Goal: Feedback & Contribution: Contribute content

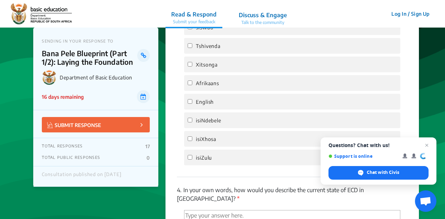
scroll to position [1522, 0]
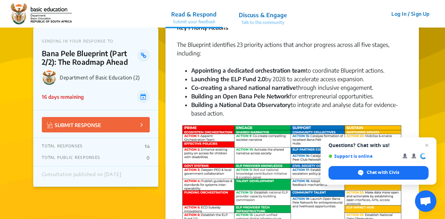
scroll to position [316, 0]
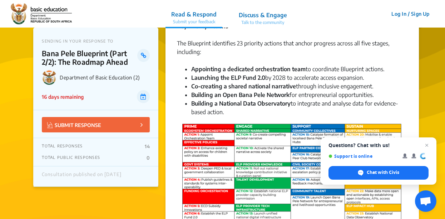
click at [294, 139] on img at bounding box center [291, 181] width 223 height 118
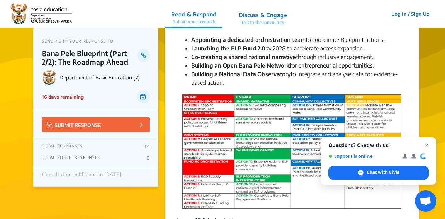
scroll to position [344, 0]
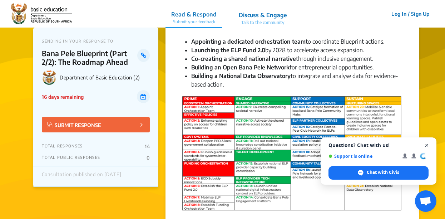
click at [428, 146] on span "Close chat" at bounding box center [427, 145] width 9 height 9
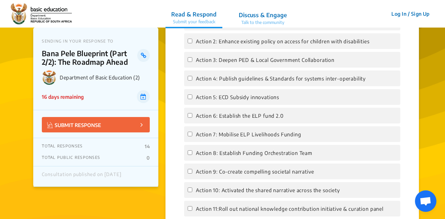
scroll to position [776, 0]
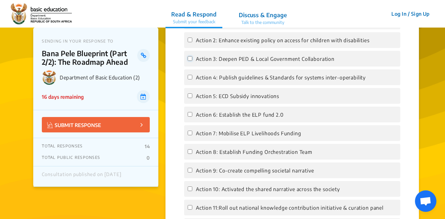
click at [190, 59] on input "Action 3: Deepen PED & Local Government Collaboration" at bounding box center [190, 58] width 5 height 5
checkbox input "true"
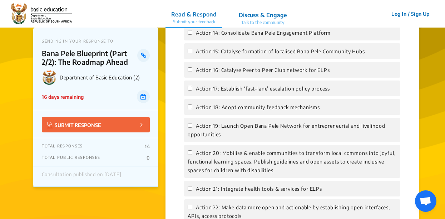
scroll to position [1007, 0]
click at [190, 34] on input "Action 14: Consolidate Bana Pele Engagement Platform" at bounding box center [190, 32] width 5 height 5
checkbox input "true"
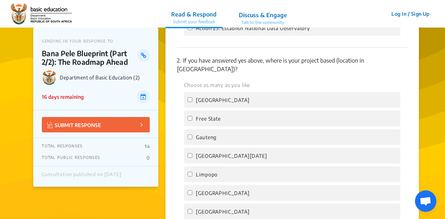
scroll to position [1214, 0]
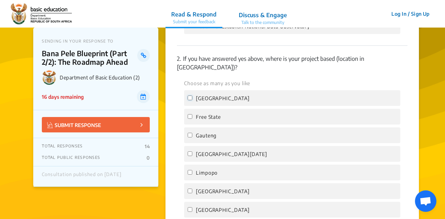
click at [192, 97] on input "[GEOGRAPHIC_DATA]" at bounding box center [190, 97] width 5 height 5
checkbox input "true"
click at [190, 117] on input "Free State" at bounding box center [190, 116] width 5 height 5
checkbox input "true"
click at [190, 134] on input "Gauteng" at bounding box center [190, 135] width 5 height 5
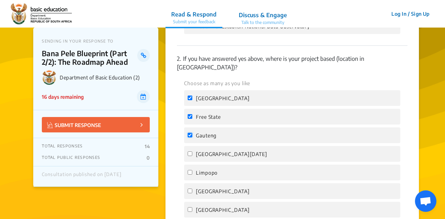
checkbox input "true"
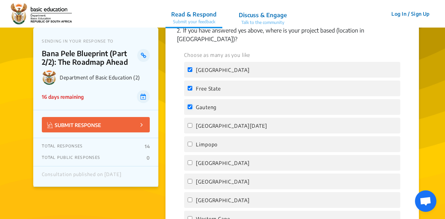
scroll to position [1244, 0]
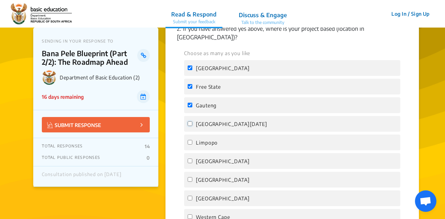
click at [188, 125] on input "[GEOGRAPHIC_DATA][DATE]" at bounding box center [190, 123] width 5 height 5
checkbox input "true"
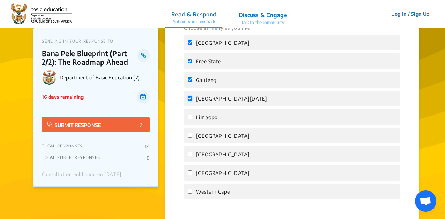
scroll to position [1274, 0]
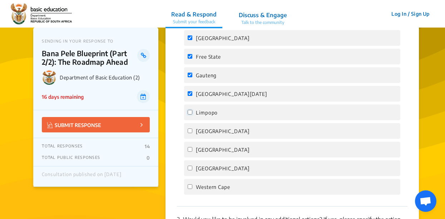
click at [190, 114] on input "Limpopo" at bounding box center [190, 112] width 5 height 5
checkbox input "true"
click at [191, 133] on input "[GEOGRAPHIC_DATA]" at bounding box center [190, 130] width 5 height 5
checkbox input "true"
click at [191, 149] on input "[GEOGRAPHIC_DATA]" at bounding box center [190, 149] width 5 height 5
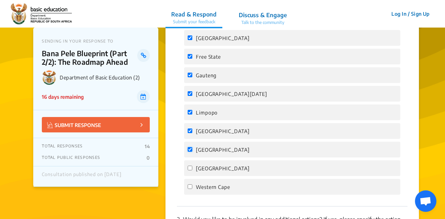
checkbox input "true"
click at [193, 167] on label "[GEOGRAPHIC_DATA]" at bounding box center [219, 168] width 62 height 9
click at [192, 167] on input "[GEOGRAPHIC_DATA]" at bounding box center [190, 168] width 5 height 5
checkbox input "true"
click at [190, 188] on input "Western Cape" at bounding box center [190, 186] width 5 height 5
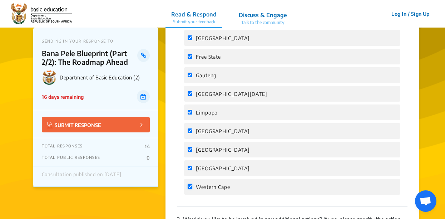
checkbox input "true"
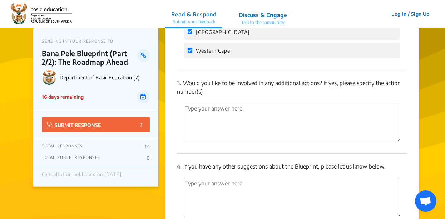
scroll to position [1416, 0]
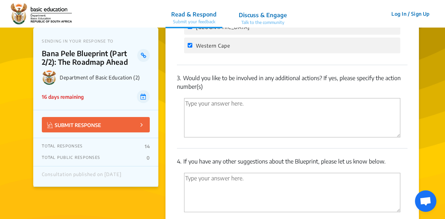
click at [190, 104] on textarea "'Type your answer here.' | translate" at bounding box center [292, 117] width 216 height 39
click at [187, 104] on textarea "i am allocated to" at bounding box center [292, 117] width 216 height 39
click at [230, 107] on textarea "I am allocated to" at bounding box center [292, 117] width 216 height 39
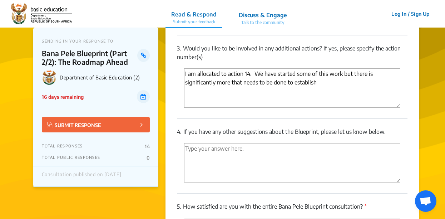
scroll to position [1445, 0]
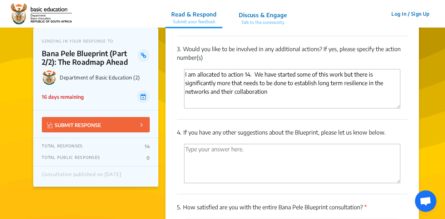
type textarea "I am allocated to action 14. We have started some of this work but there is sig…"
click at [202, 153] on textarea "'Type your answer here.' | translate" at bounding box center [292, 163] width 216 height 39
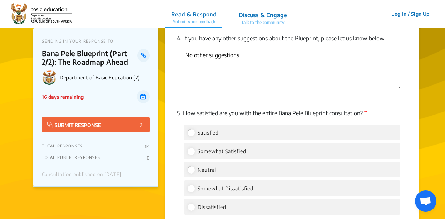
scroll to position [1540, 0]
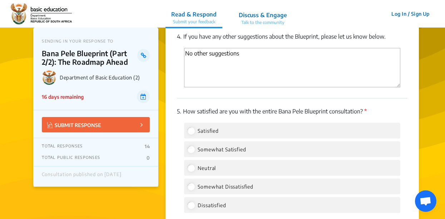
type textarea "No other suggestions"
click at [193, 133] on input "Satisfied" at bounding box center [191, 130] width 6 height 6
radio input "true"
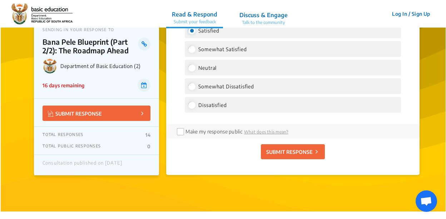
scroll to position [1645, 0]
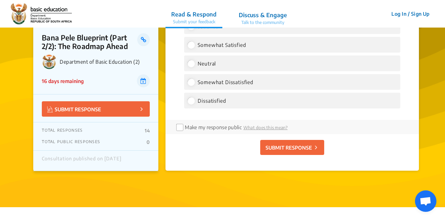
click at [296, 149] on p "SUBMIT RESPONSE" at bounding box center [289, 148] width 46 height 8
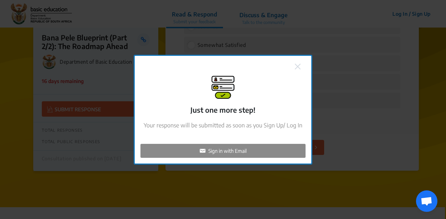
checkbox input "false"
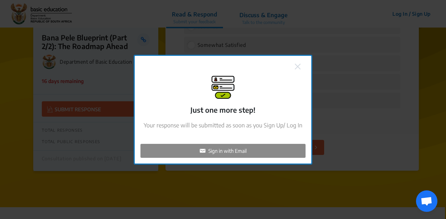
checkbox input "false"
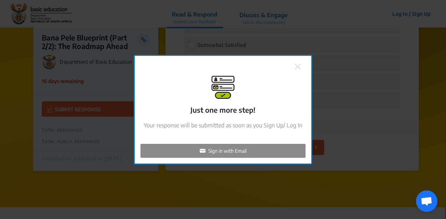
checkbox input "false"
click at [264, 149] on div "Sign in with Email" at bounding box center [223, 151] width 165 height 14
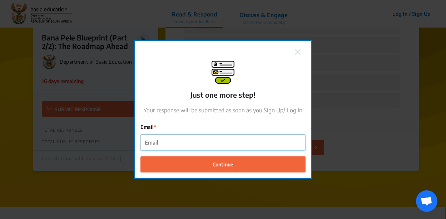
click at [207, 145] on input "Email" at bounding box center [223, 142] width 164 height 16
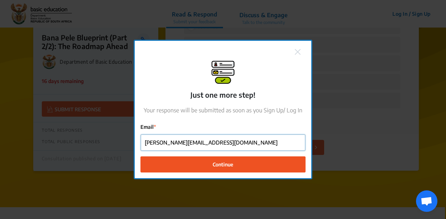
type input "[PERSON_NAME][EMAIL_ADDRESS][DOMAIN_NAME]"
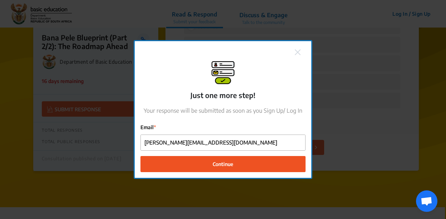
click at [225, 166] on span "Continue" at bounding box center [223, 164] width 21 height 8
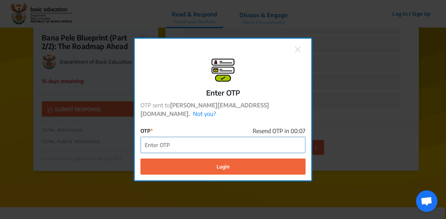
click at [170, 143] on input "OTP" at bounding box center [223, 145] width 164 height 16
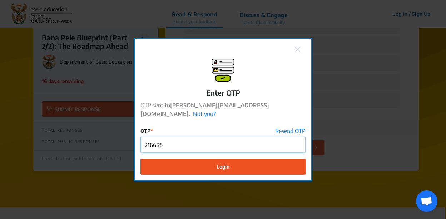
type input "216685"
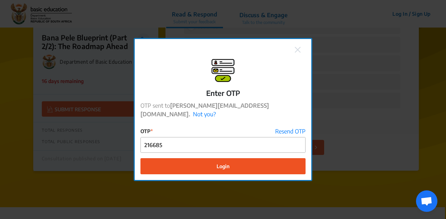
click at [257, 159] on button "Login" at bounding box center [223, 166] width 165 height 16
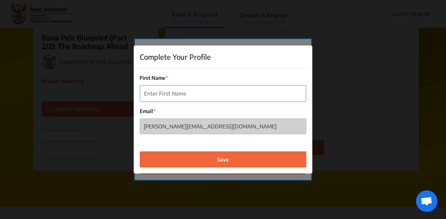
click at [186, 95] on input "First Name" at bounding box center [223, 93] width 166 height 16
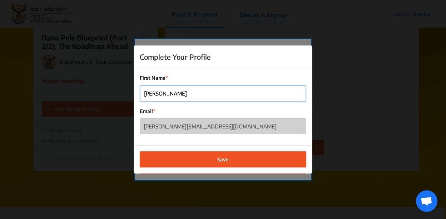
type input "[PERSON_NAME]"
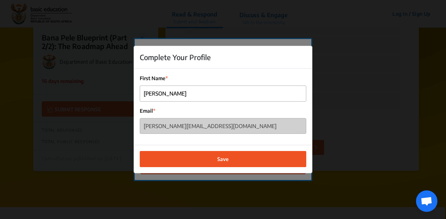
click at [217, 161] on button "Save" at bounding box center [223, 159] width 167 height 16
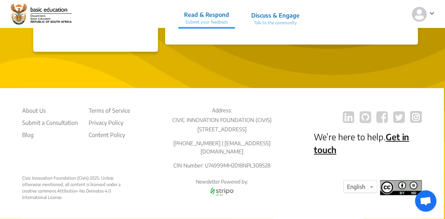
scroll to position [179, 0]
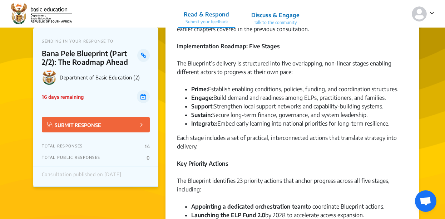
click at [430, 14] on icon at bounding box center [432, 12] width 5 height 7
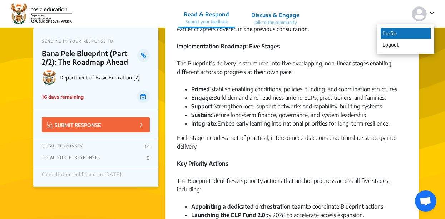
click at [391, 33] on p "Profile" at bounding box center [406, 33] width 50 height 11
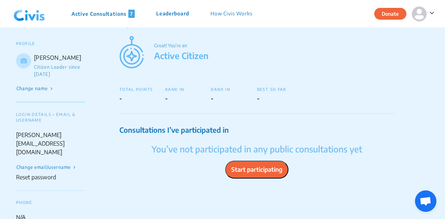
scroll to position [19, 0]
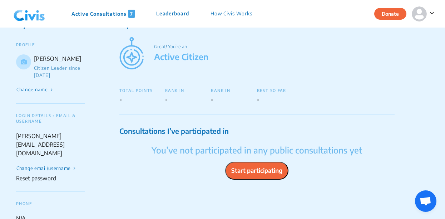
click at [118, 15] on p "Active Consultations 7" at bounding box center [103, 14] width 63 height 8
